Goal: Information Seeking & Learning: Understand process/instructions

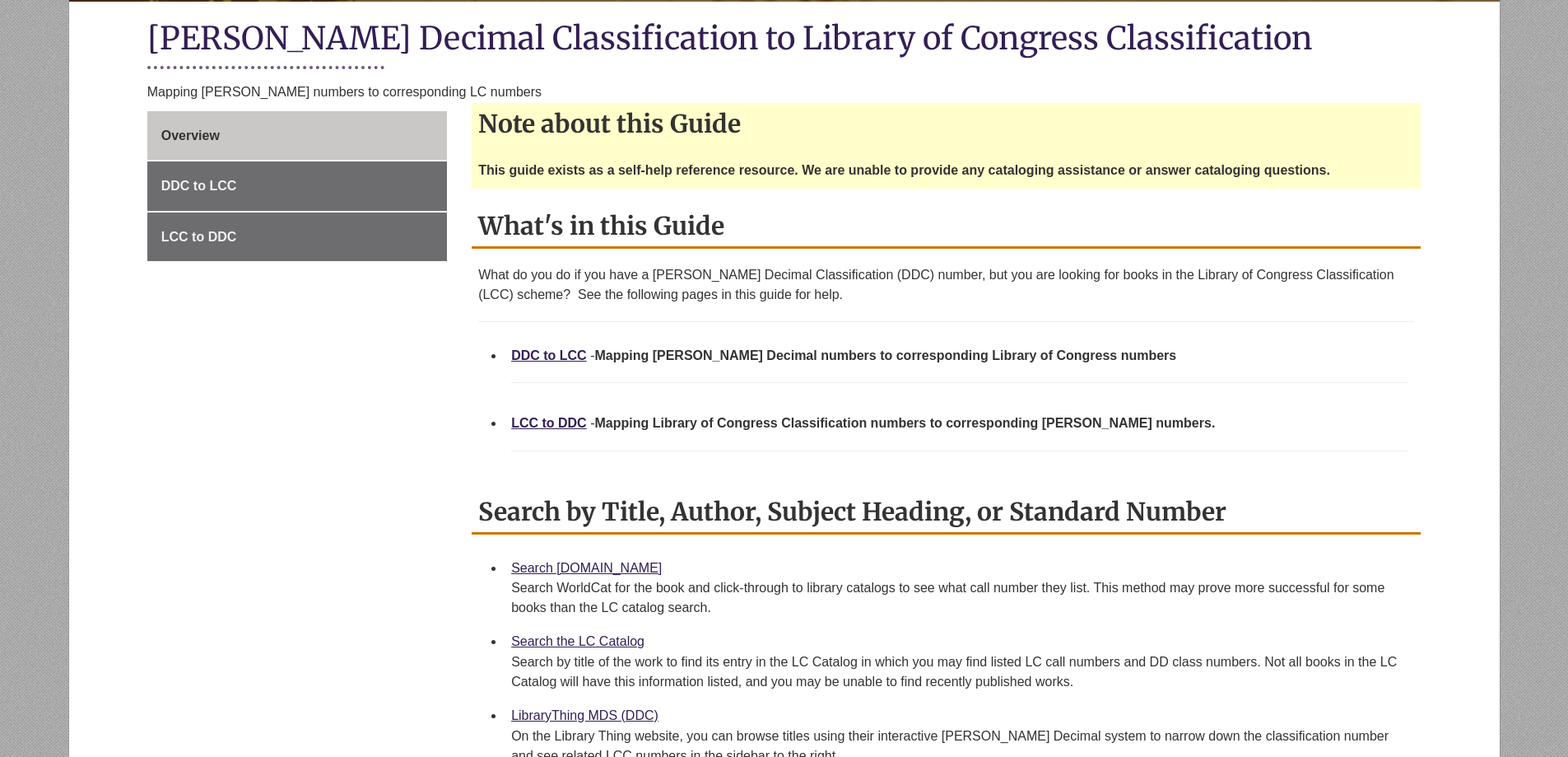
scroll to position [411, 0]
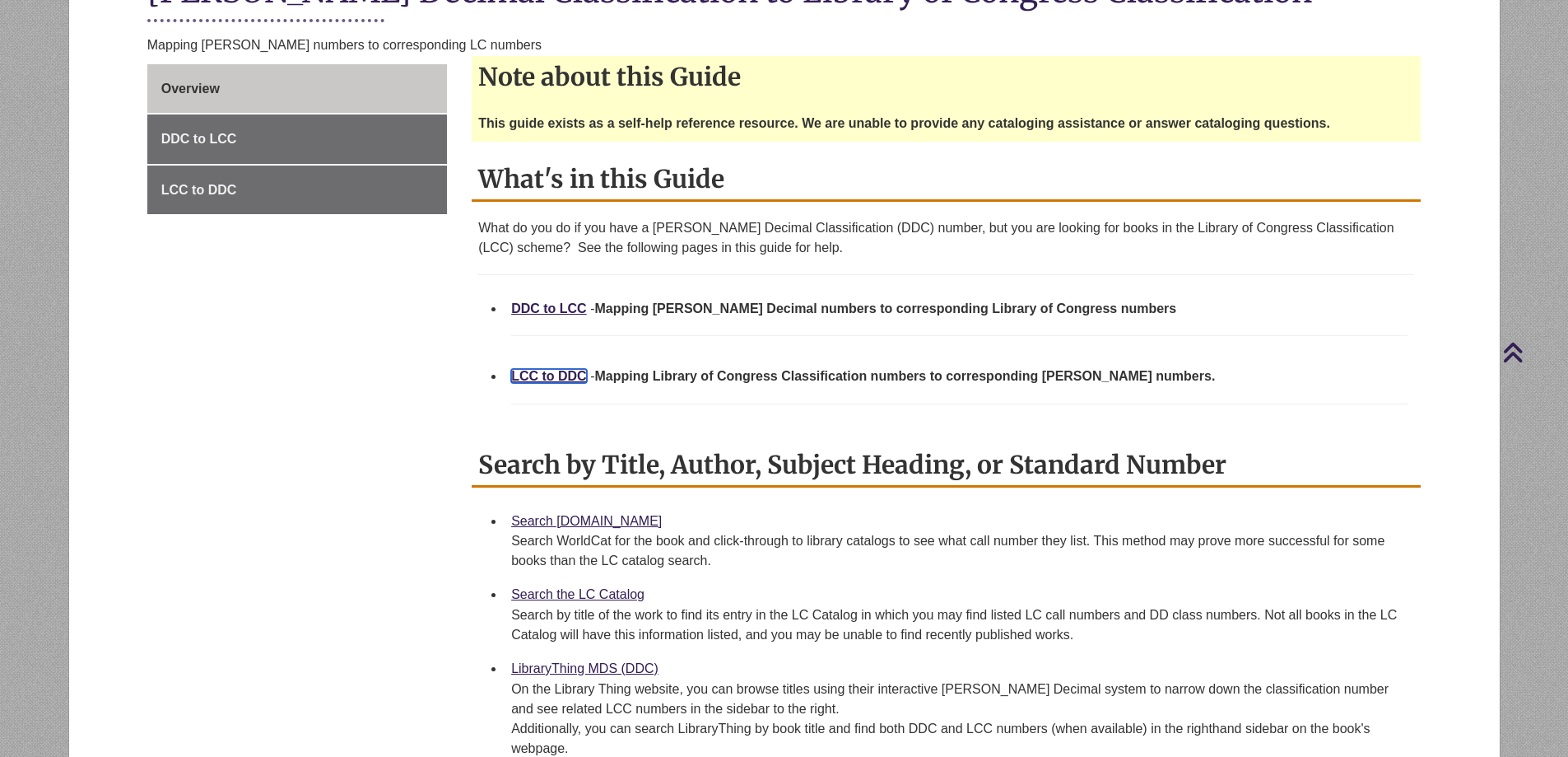
click at [538, 372] on link "LCC to DDC" at bounding box center [549, 376] width 76 height 14
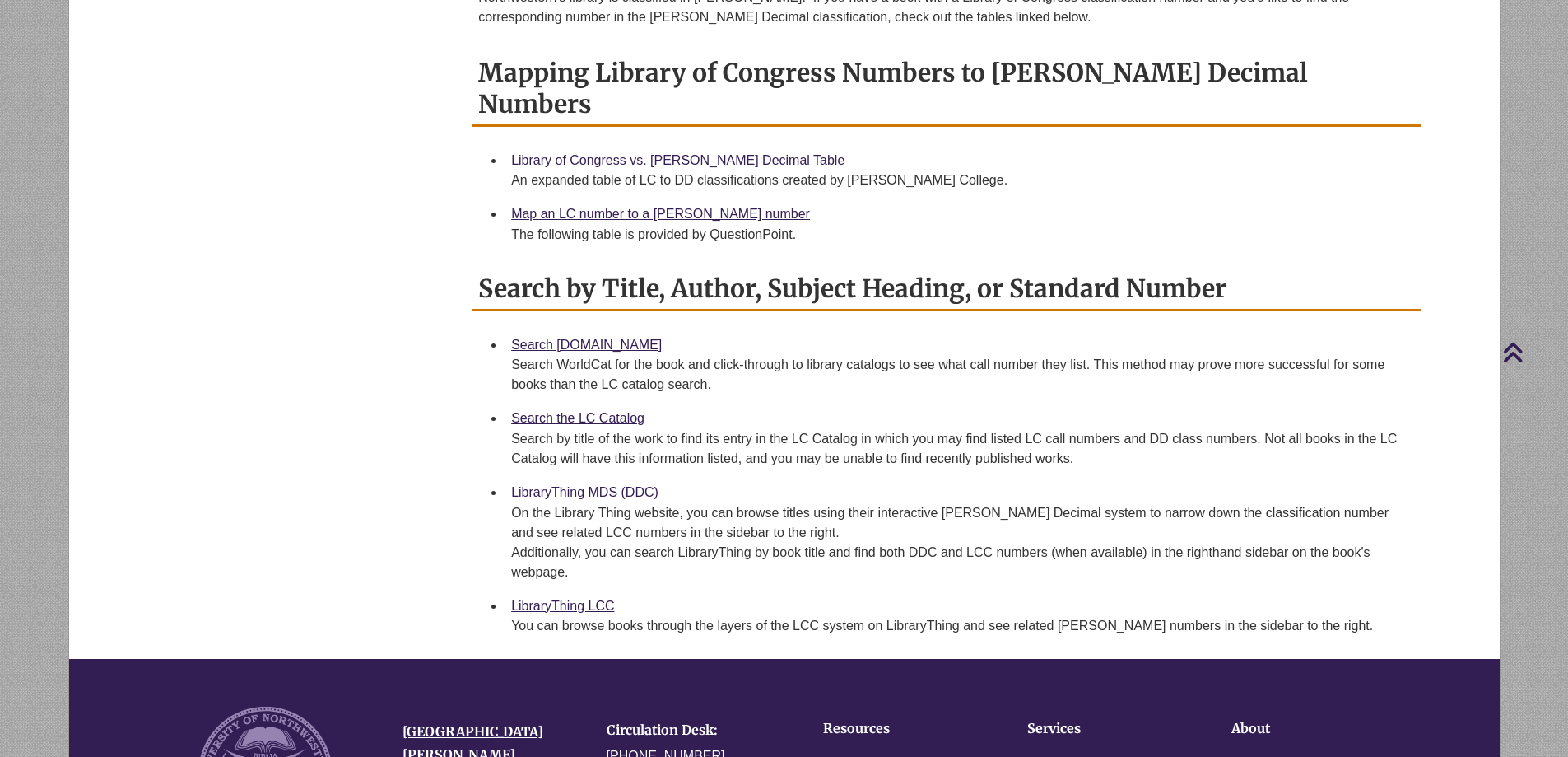
scroll to position [659, 0]
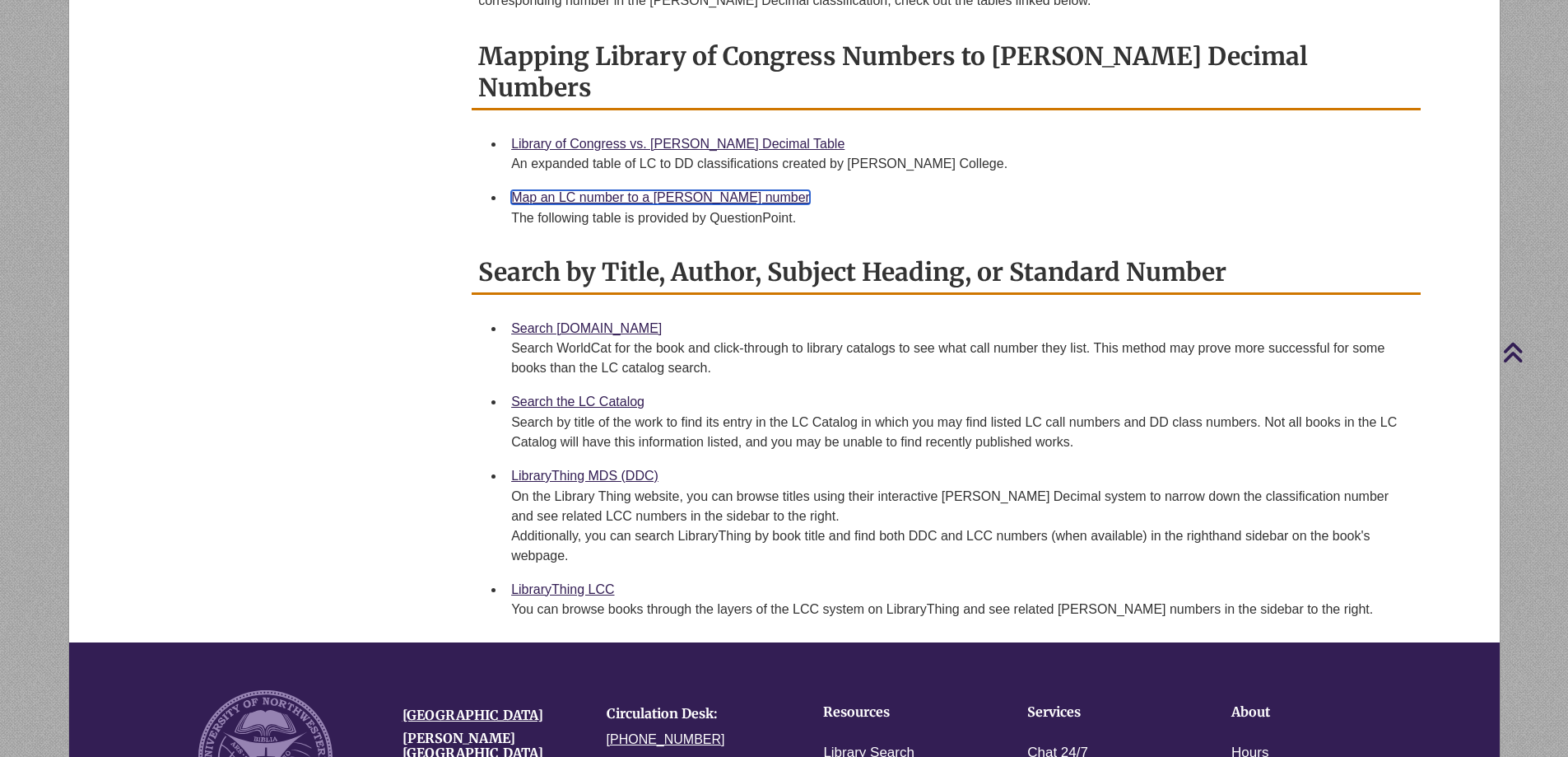
click at [565, 191] on link "Map an LC number to a [PERSON_NAME] number" at bounding box center [660, 197] width 299 height 14
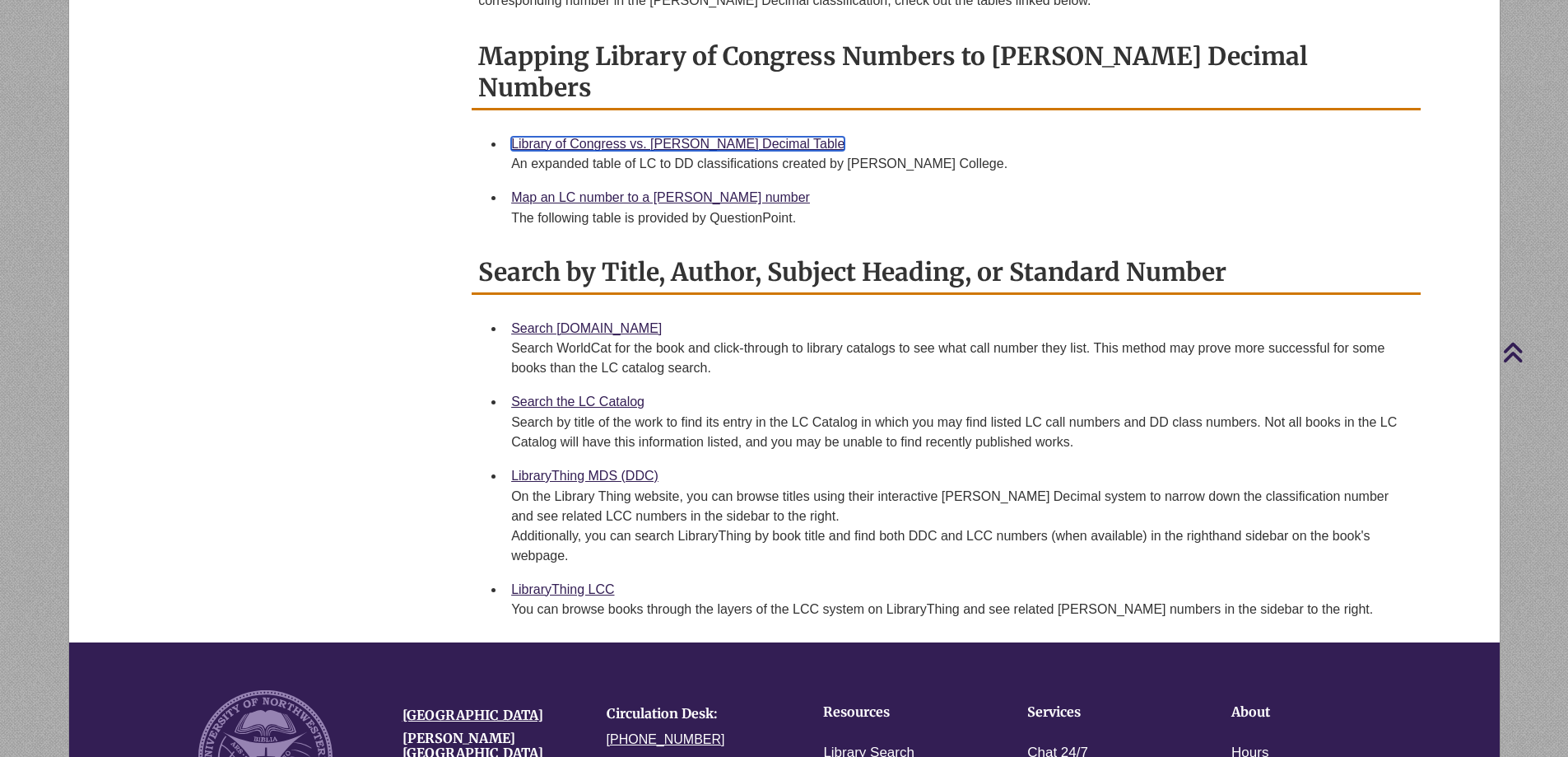
click at [622, 137] on link "Library of Congress vs. [PERSON_NAME] Decimal Table" at bounding box center [678, 144] width 334 height 14
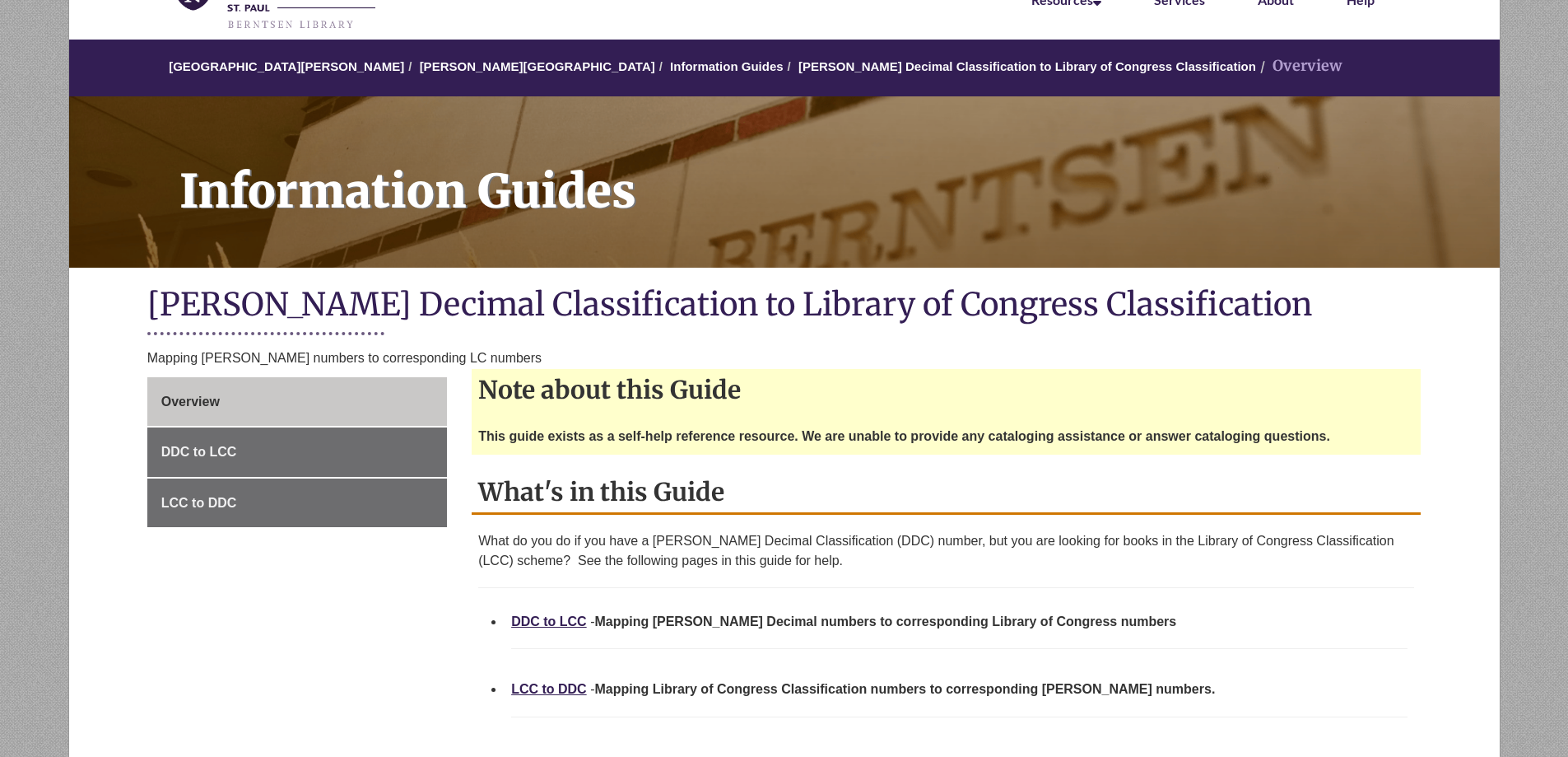
scroll to position [329, 0]
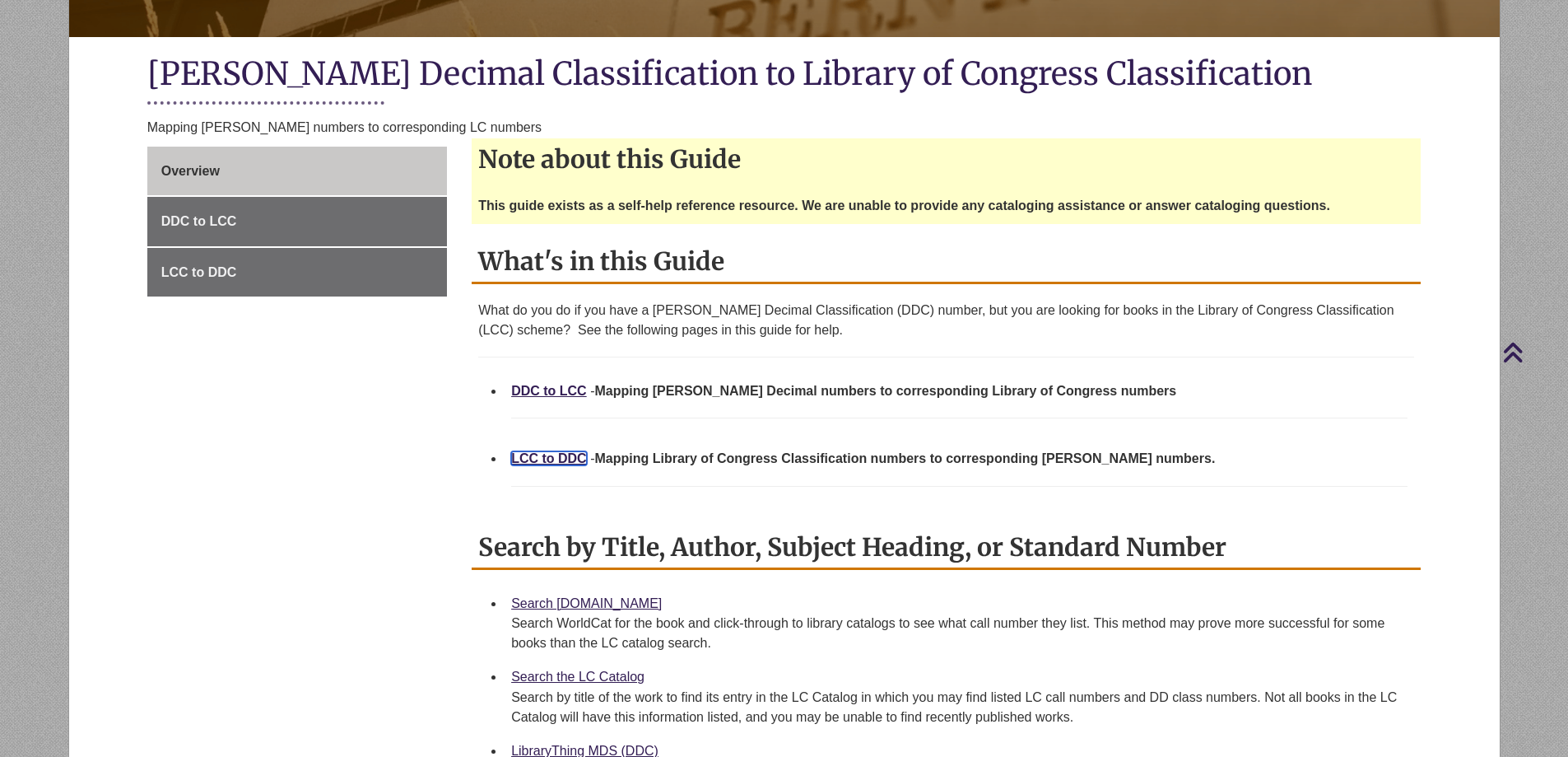
click at [545, 458] on link "LCC to DDC" at bounding box center [549, 458] width 76 height 14
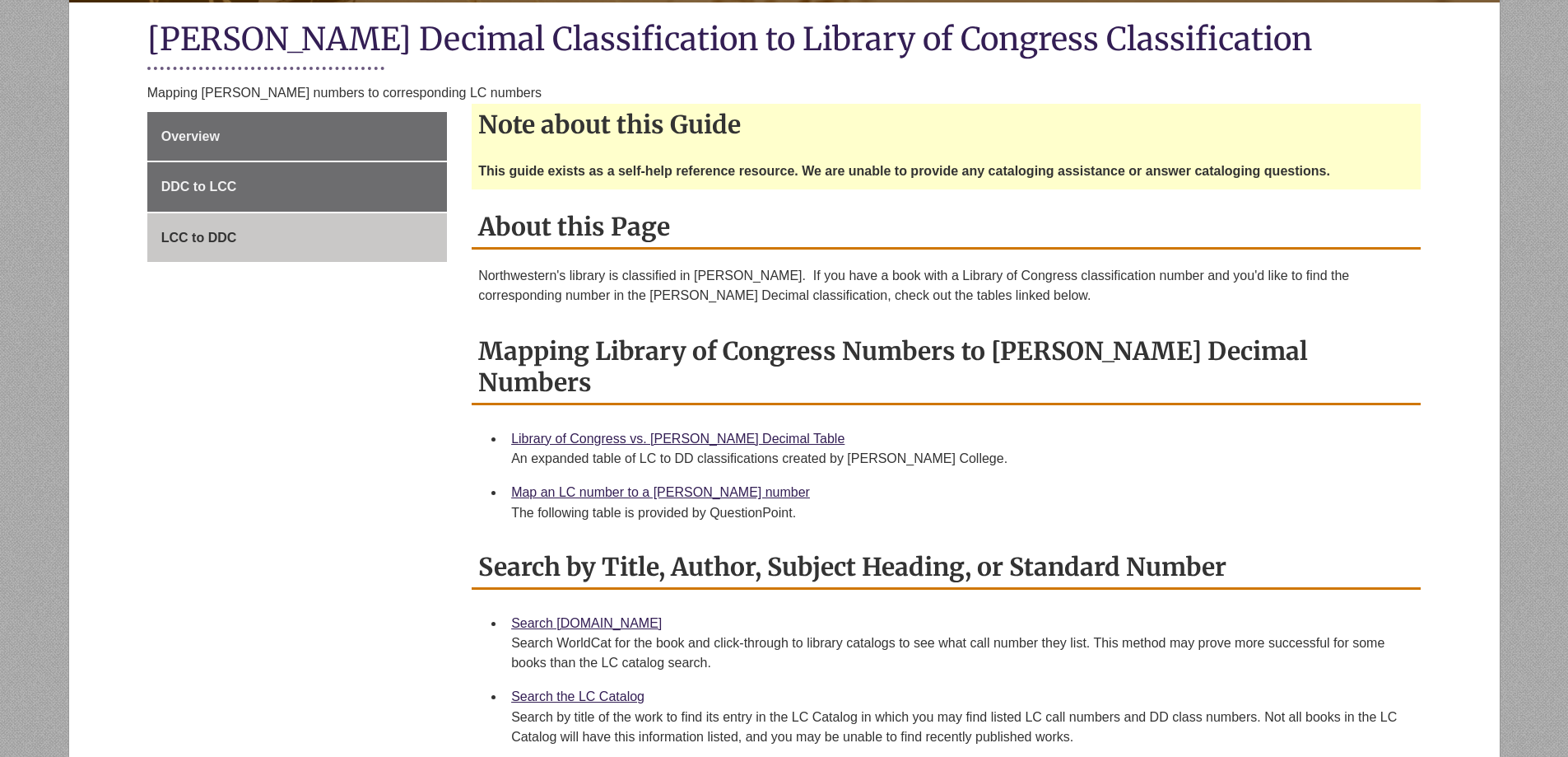
scroll to position [411, 0]
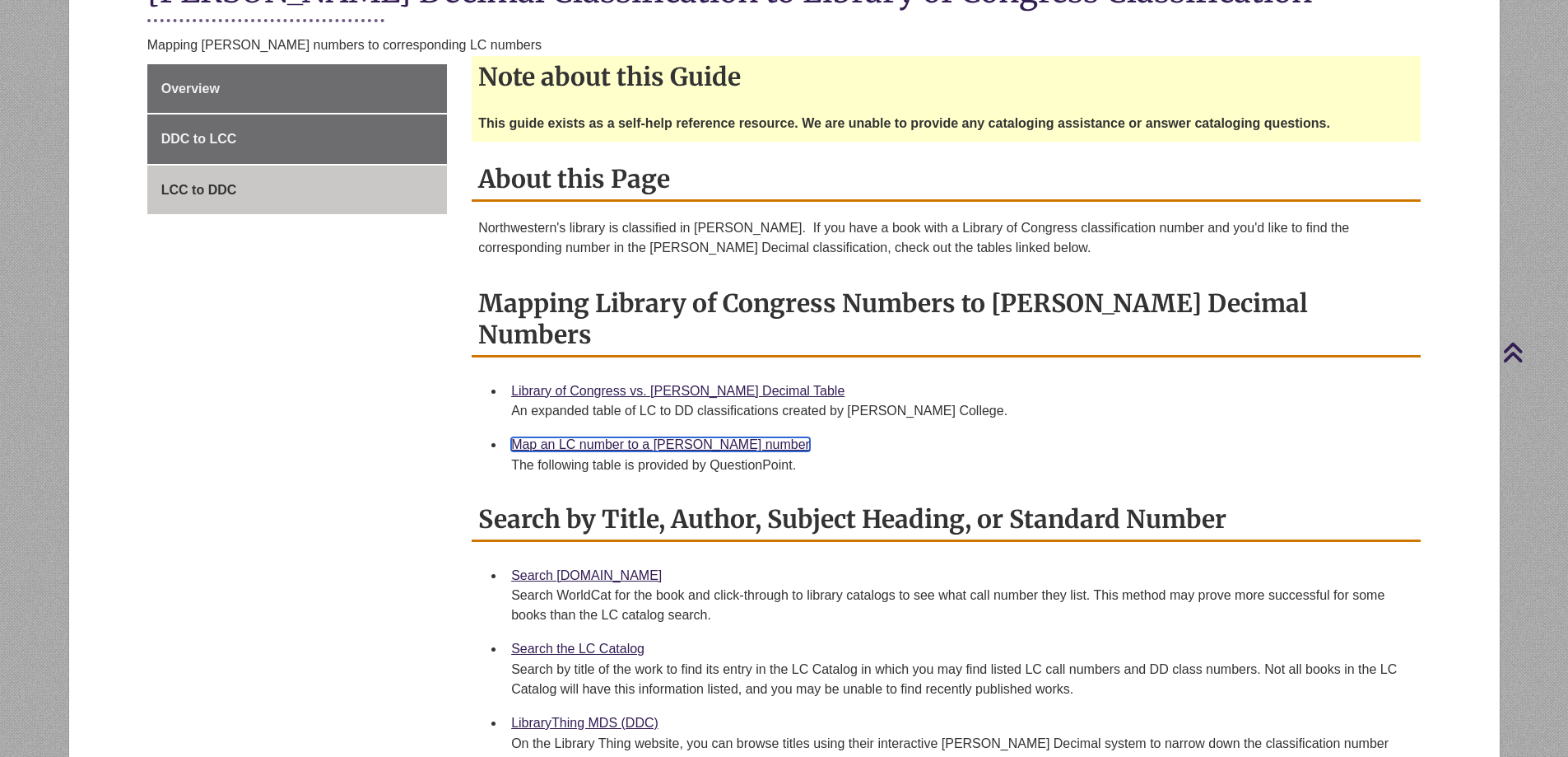
click at [634, 437] on link "Map an LC number to a [PERSON_NAME] number" at bounding box center [660, 444] width 299 height 14
click at [689, 437] on link "Map an LC number to a [PERSON_NAME] number" at bounding box center [660, 444] width 299 height 14
